Goal: Information Seeking & Learning: Check status

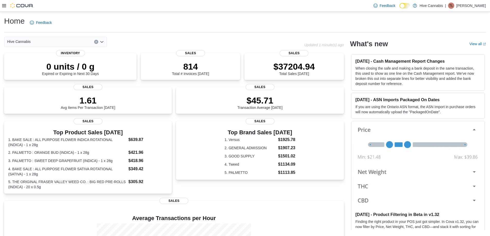
click at [102, 43] on icon "Open list of options" at bounding box center [101, 42] width 3 height 2
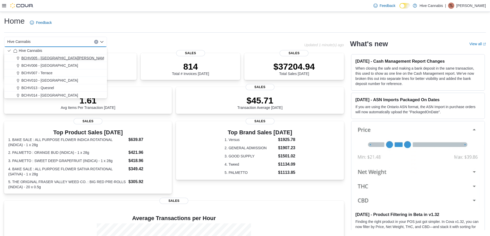
click at [43, 54] on button "BCHV005 - [GEOGRAPHIC_DATA][PERSON_NAME]" at bounding box center [55, 57] width 103 height 7
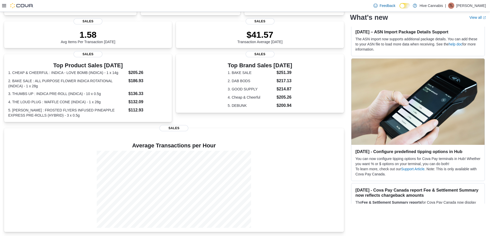
scroll to position [1500, 0]
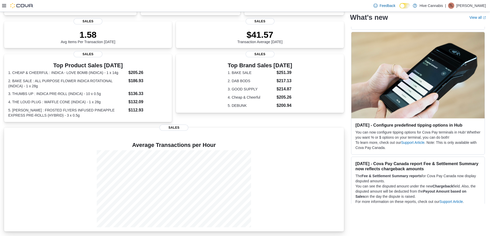
click at [331, 151] on div at bounding box center [173, 188] width 331 height 77
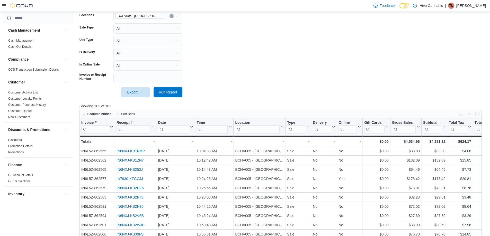
scroll to position [103, 0]
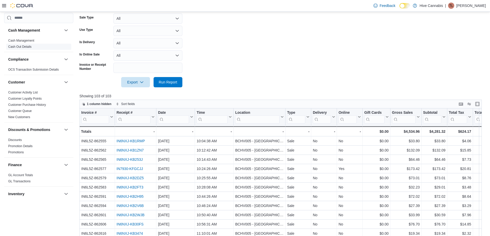
click at [27, 47] on link "Cash Out Details" at bounding box center [19, 47] width 23 height 4
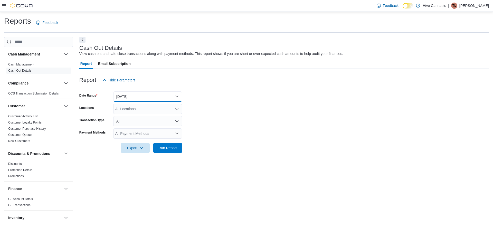
click at [177, 96] on button "[DATE]" at bounding box center [147, 96] width 69 height 10
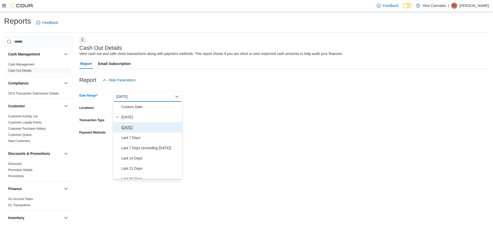
click at [133, 127] on span "[DATE]" at bounding box center [151, 127] width 59 height 6
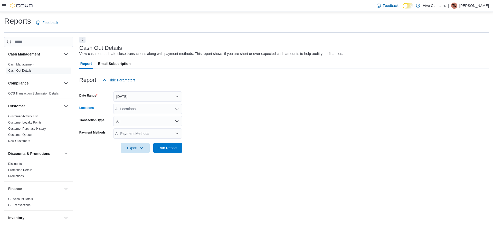
click at [177, 111] on icon "Open list of options" at bounding box center [177, 109] width 4 height 4
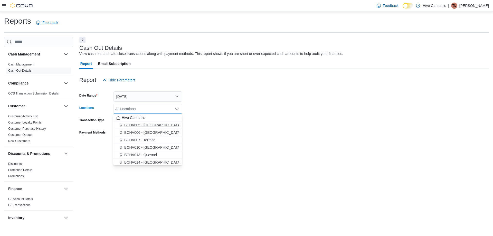
click at [161, 124] on span "BCHV005 - Fort St. John" at bounding box center [167, 125] width 86 height 5
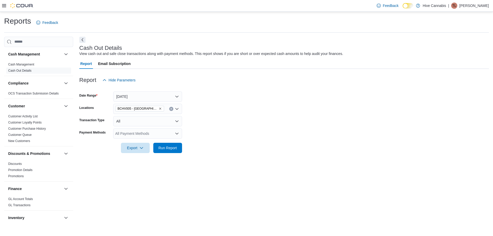
click at [237, 141] on div at bounding box center [284, 141] width 410 height 4
click at [168, 149] on span "Run Report" at bounding box center [168, 147] width 19 height 5
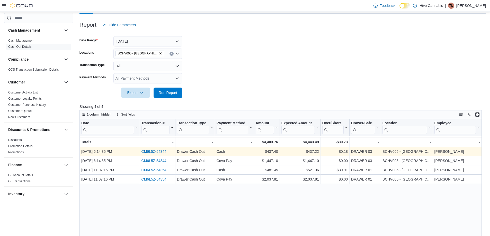
scroll to position [77, 0]
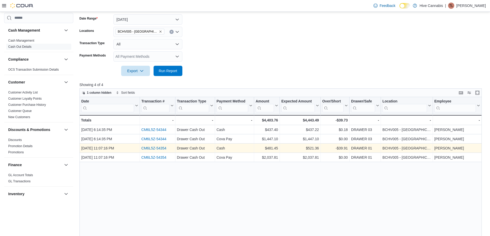
click at [155, 148] on link "CM6L5Z-54354" at bounding box center [153, 148] width 25 height 4
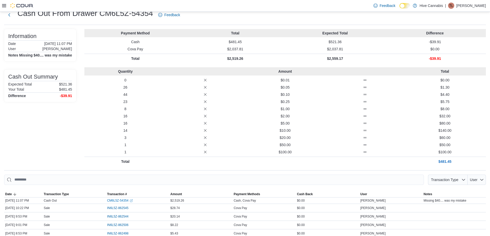
scroll to position [26, 0]
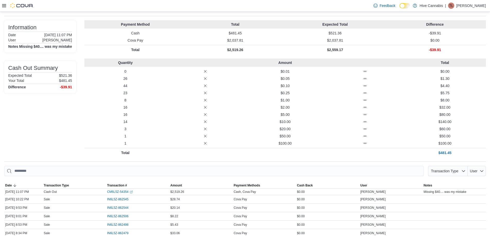
click at [4, 6] on icon at bounding box center [4, 6] width 4 height 4
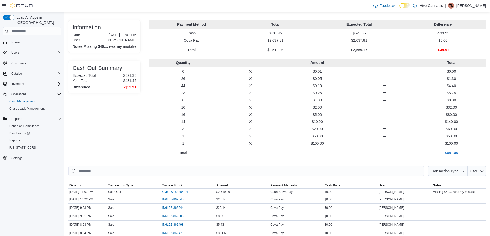
click at [3, 7] on icon at bounding box center [4, 6] width 4 height 4
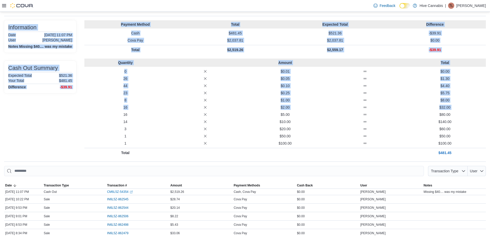
drag, startPoint x: 8, startPoint y: 29, endPoint x: 88, endPoint y: 113, distance: 116.3
click at [88, 113] on div "Information Date [DATE] 11:07 PM User [PERSON_NAME] Notes Missing $40.... was m…" at bounding box center [244, 88] width 481 height 137
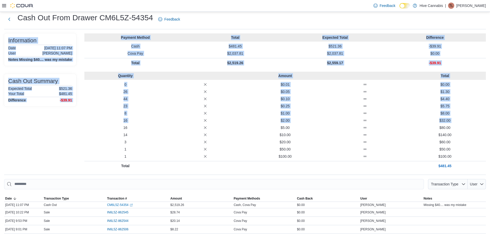
scroll to position [0, 0]
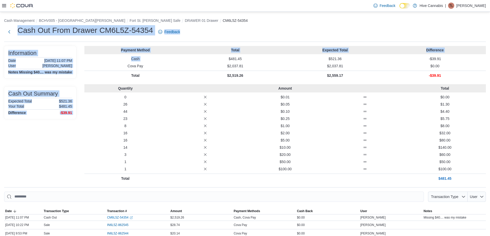
drag, startPoint x: 17, startPoint y: 31, endPoint x: 191, endPoint y: 59, distance: 177.1
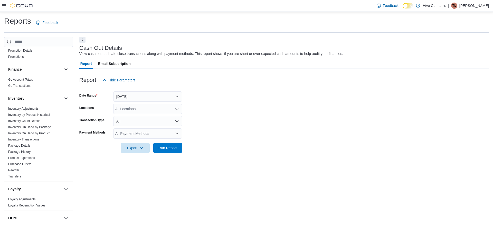
scroll to position [128, 0]
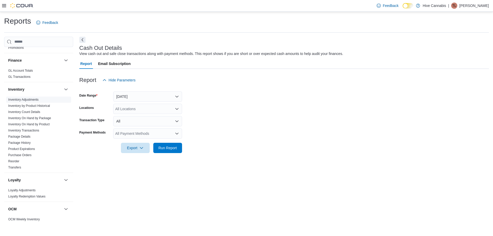
click at [24, 100] on link "Inventory Adjustments" at bounding box center [23, 100] width 30 height 4
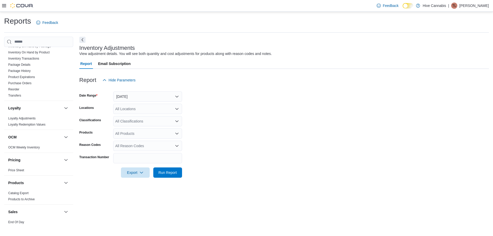
scroll to position [103, 0]
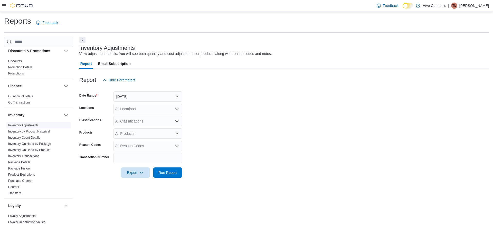
click at [26, 126] on link "Inventory Adjustments" at bounding box center [23, 126] width 30 height 4
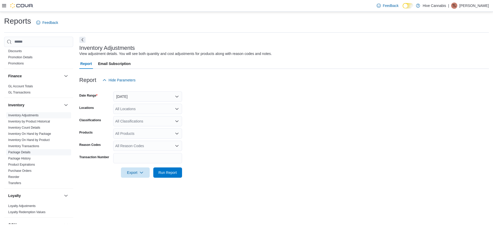
scroll to position [139, 0]
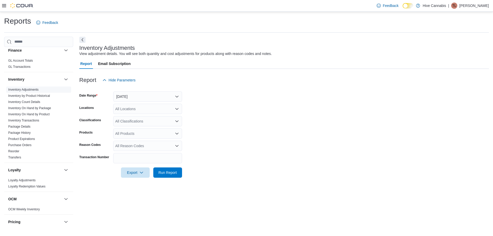
click at [27, 90] on link "Inventory Adjustments" at bounding box center [23, 90] width 30 height 4
click at [27, 88] on link "Inventory Adjustments" at bounding box center [23, 90] width 30 height 4
